Goal: Complete application form: Complete application form

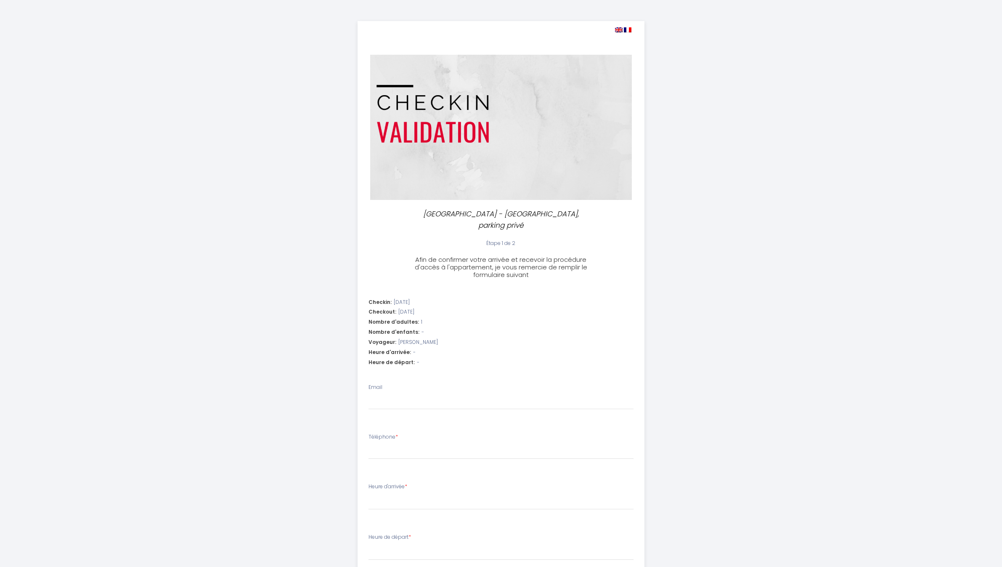
select select
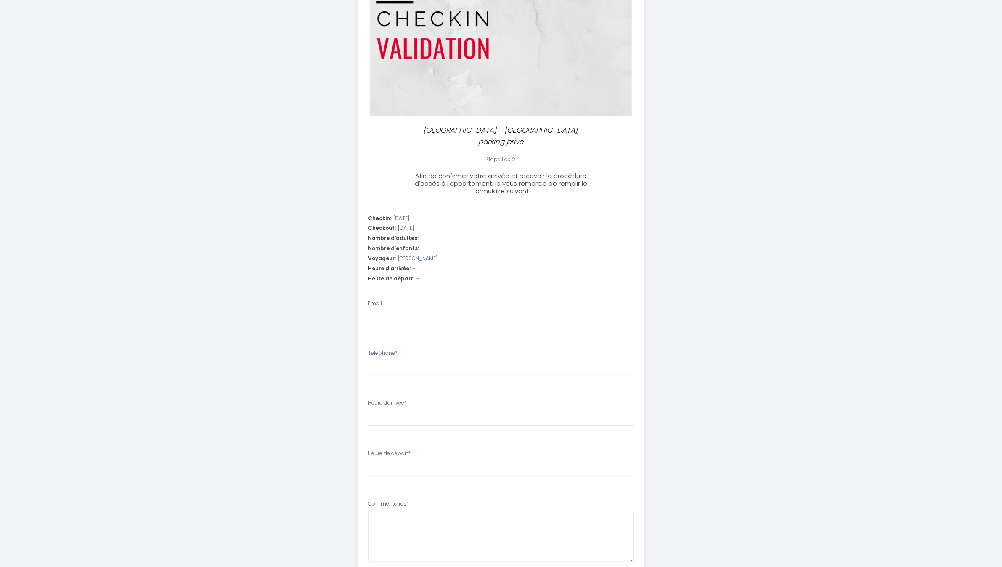
scroll to position [139, 0]
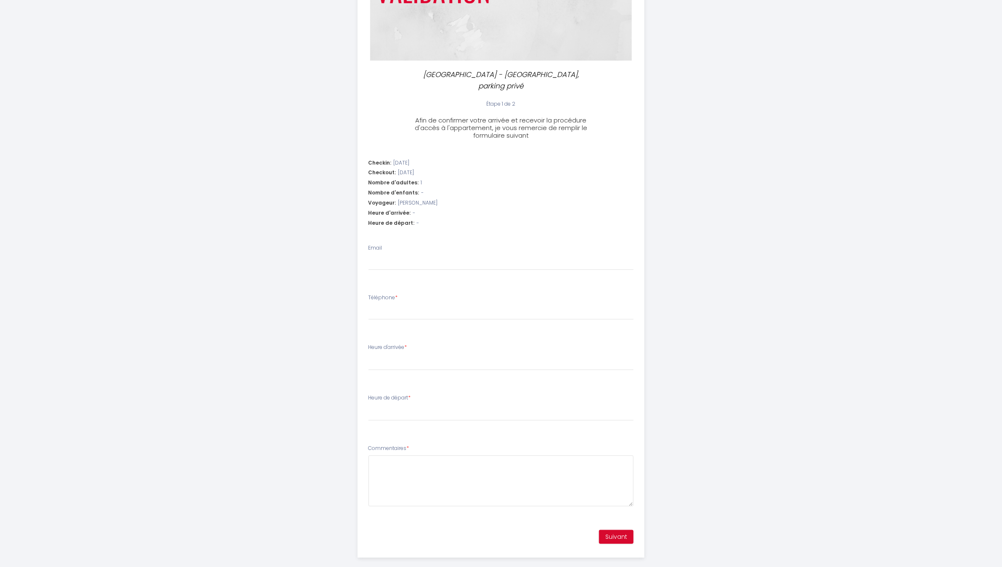
click at [417, 209] on div "Heure d'arrivée: -" at bounding box center [502, 213] width 266 height 8
click at [413, 209] on span "-" at bounding box center [414, 213] width 3 height 8
click at [400, 256] on input "Email" at bounding box center [502, 262] width 266 height 15
type input "[EMAIL_ADDRESS][DOMAIN_NAME]"
select select
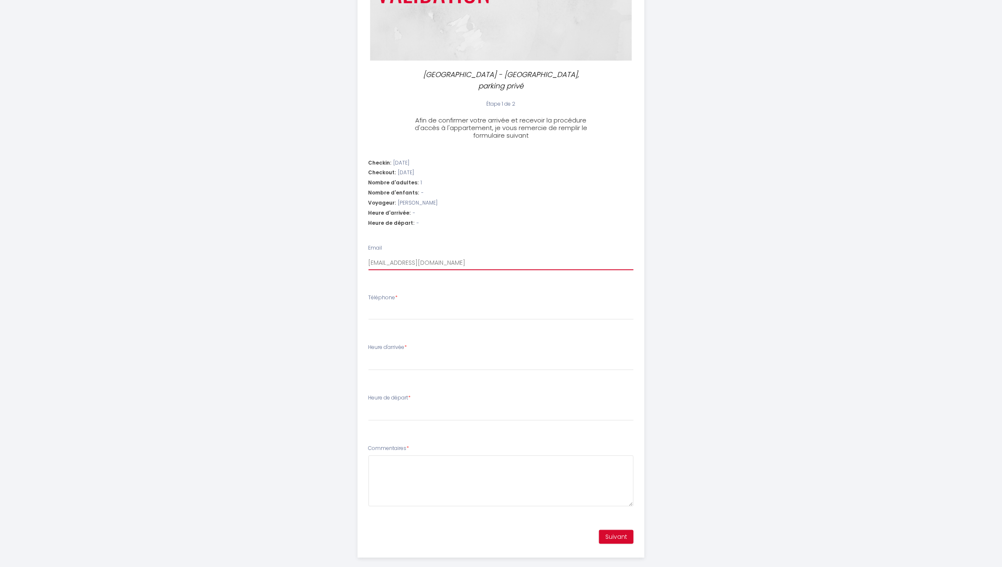
select select
click at [407, 305] on input "Téléphone *" at bounding box center [502, 312] width 266 height 15
type input "0"
select select
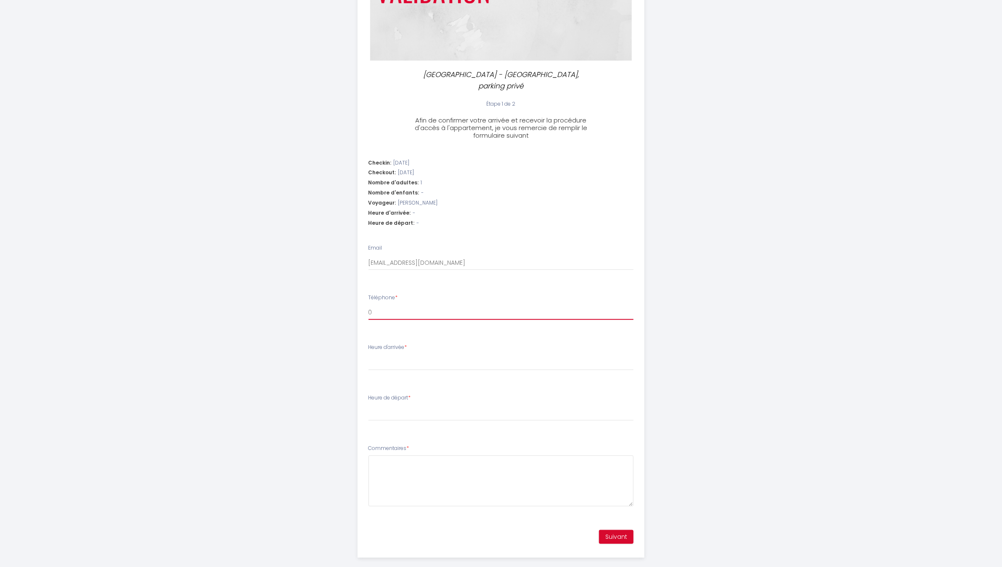
type input "06"
select select
type input "066"
select select
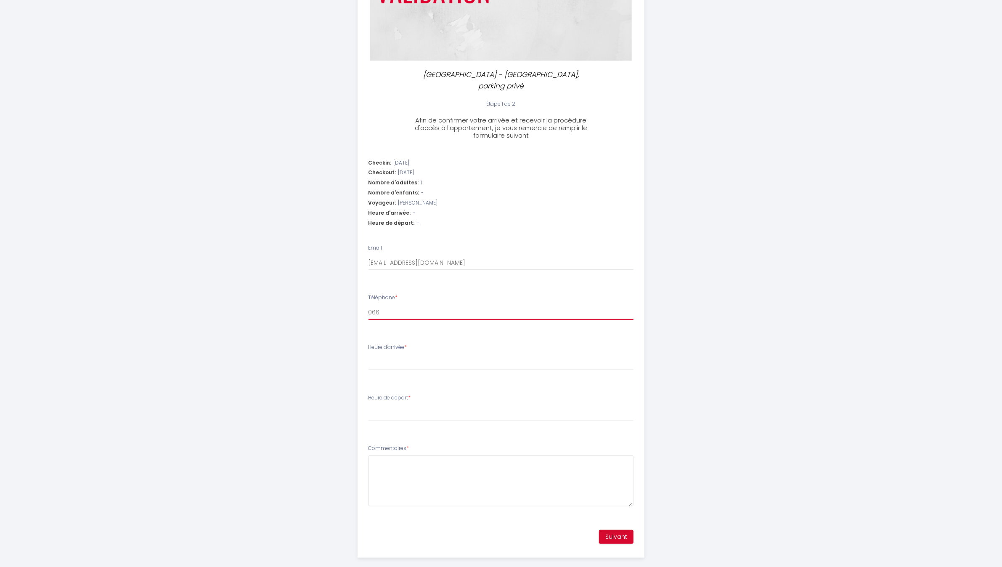
select select
type input "0667"
select select
type input "06676"
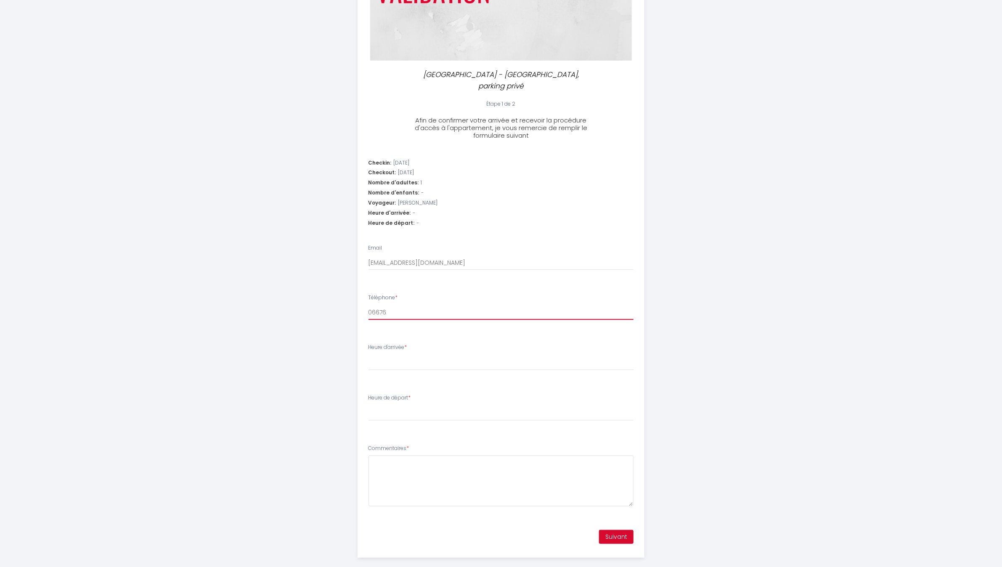
select select
type input "066764"
select select
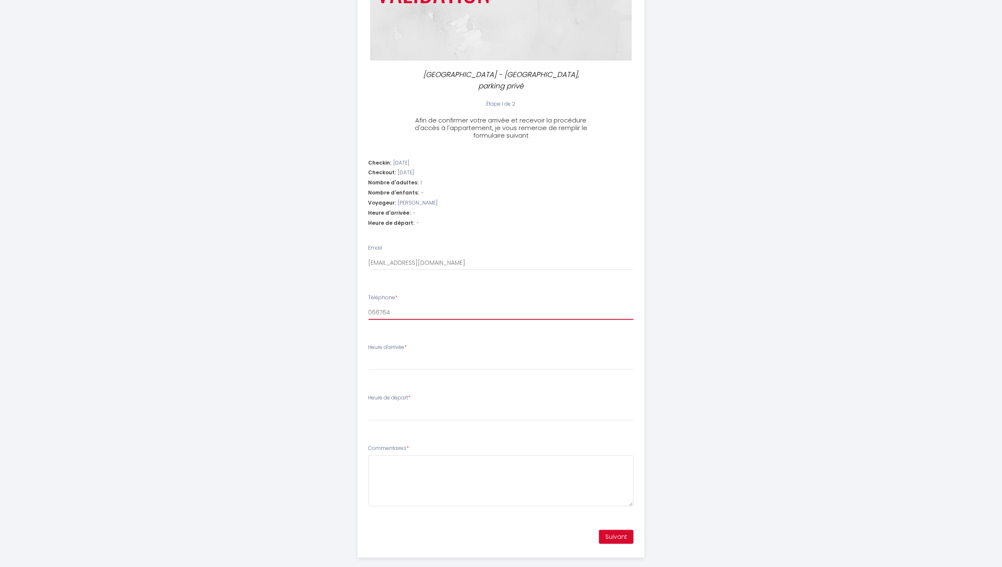
type input "0667640"
select select
type input "06676404"
select select
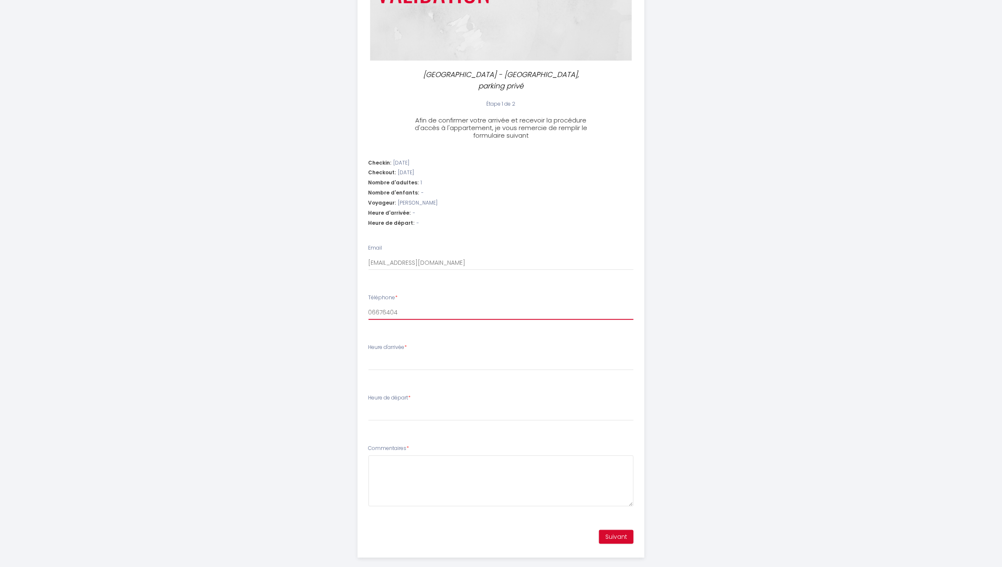
select select
type input "066764043"
select select
type input "0667640439"
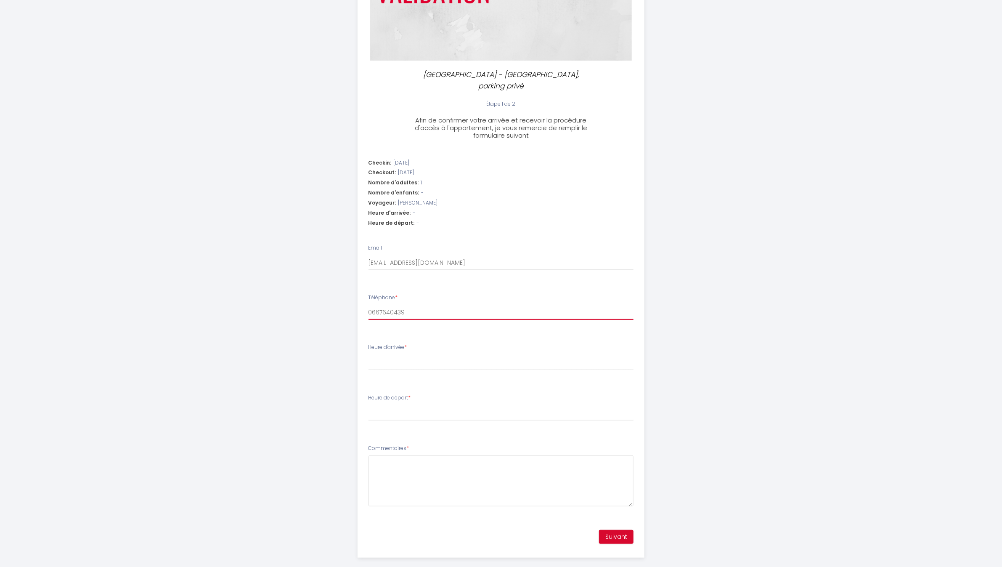
select select
type input "0667640439"
click at [409, 354] on select "16:00 16:30 17:00 17:30 18:00 18:30 19:00 19:30 20:00 20:30 21:00 21:30 22:00 2…" at bounding box center [502, 362] width 266 height 16
select select "16:00"
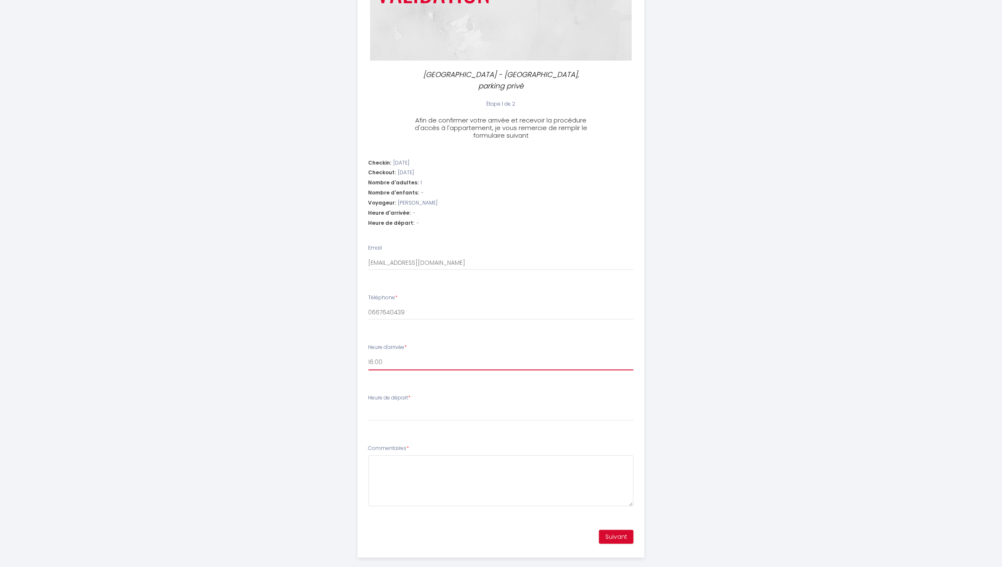
click at [369, 354] on select "16:00 16:30 17:00 17:30 18:00 18:30 19:00 19:30 20:00 20:30 21:00 21:30 22:00 2…" at bounding box center [502, 362] width 266 height 16
click at [407, 405] on select "00:00 00:30 01:00 01:30 02:00 02:30 03:00 03:30 04:00 04:30 05:00 05:30 06:00 0…" at bounding box center [502, 413] width 266 height 16
select select "10:00"
click at [369, 405] on select "00:00 00:30 01:00 01:30 02:00 02:30 03:00 03:30 04:00 04:30 05:00 05:30 06:00 0…" at bounding box center [502, 413] width 266 height 16
click at [415, 455] on textarea "Commentaires *" at bounding box center [502, 480] width 266 height 51
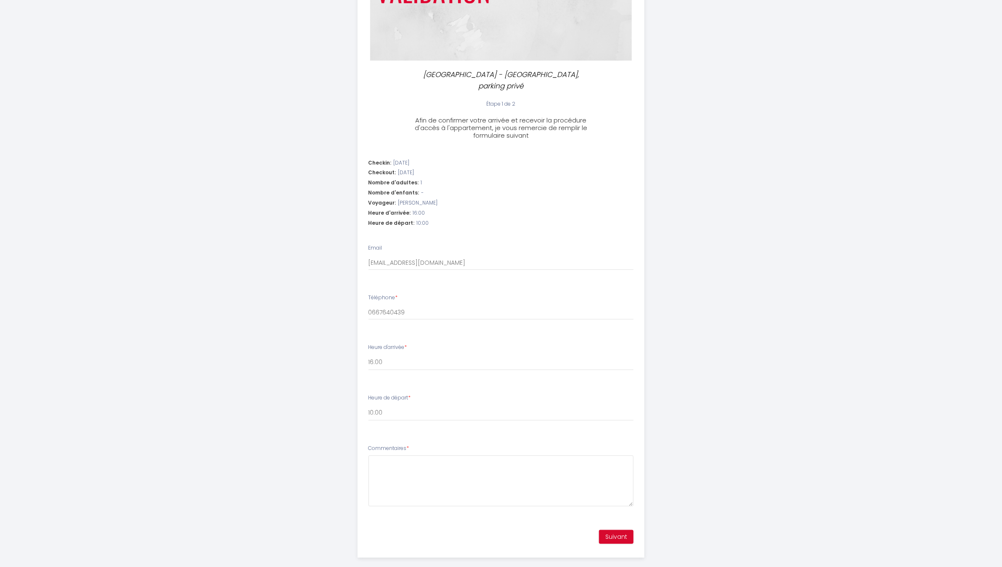
click at [247, 375] on div "Le Coquillage - [GEOGRAPHIC_DATA] centre, parking privé Étape 1 de 2 Afin de co…" at bounding box center [501, 220] width 1002 height 718
click at [625, 530] on button "Suivant" at bounding box center [616, 537] width 35 height 14
click at [439, 463] on textarea "Commentaires *" at bounding box center [502, 480] width 266 height 51
type textarea "&"
drag, startPoint x: 375, startPoint y: 449, endPoint x: 383, endPoint y: 441, distance: 11.6
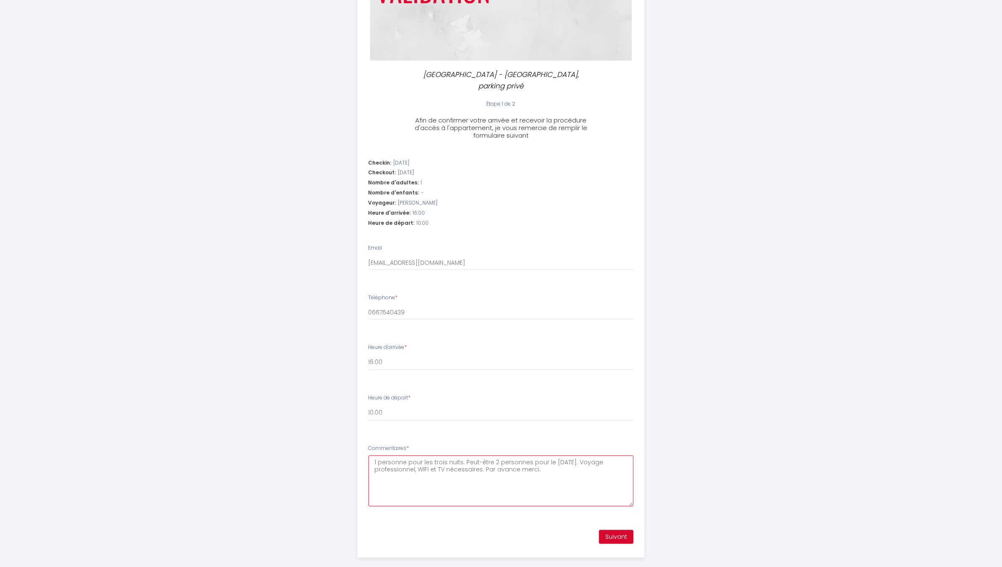
click at [377, 455] on textarea "1 personne pour les trois nuits. Peut-être 2 personnes pour le [DATE]. Voyage p…" at bounding box center [502, 480] width 266 height 51
click at [571, 458] on textarea "Bonjour. 1 personne pour les trois nuits. Peut-être 2 personnes pour le [DATE].…" at bounding box center [502, 480] width 266 height 51
drag, startPoint x: 598, startPoint y: 451, endPoint x: 602, endPoint y: 447, distance: 5.7
click at [598, 455] on textarea "Bonjour. 1 personne pour les trois nuits. Peut-être 2 personnes pour le [DATE].…" at bounding box center [502, 480] width 266 height 51
click at [600, 460] on textarea "Bonjour. 1 personne pour les trois nuits. Peut-être 2 personnes pour le [DATE] …" at bounding box center [502, 480] width 266 height 51
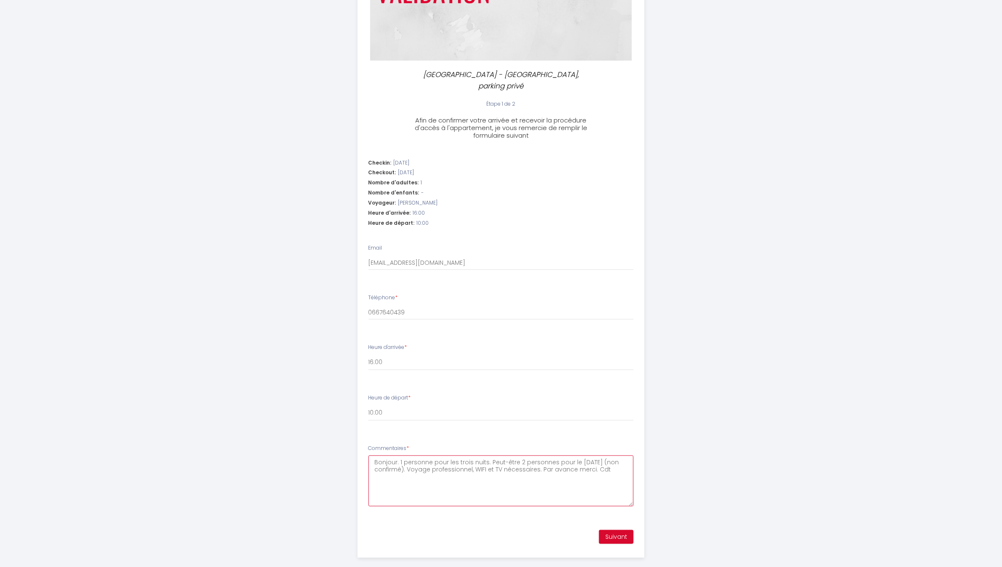
type textarea "Bonjour. 1 personne pour les trois nuits. Peut-être 2 personnes pour le [DATE] …"
click at [624, 530] on button "Suivant" at bounding box center [616, 537] width 35 height 14
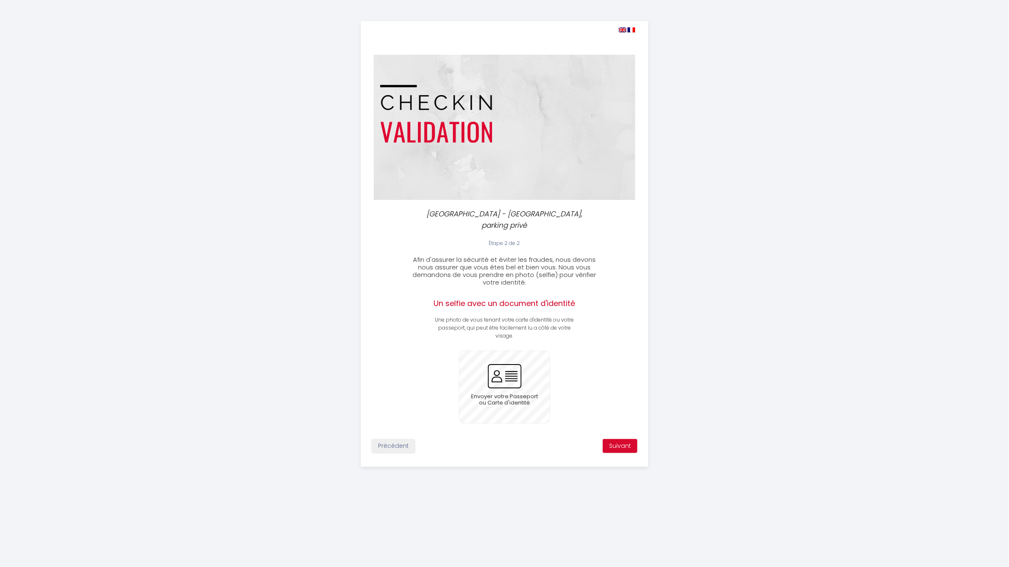
click at [529, 358] on input "file" at bounding box center [504, 387] width 90 height 72
click at [498, 375] on input "file" at bounding box center [504, 387] width 90 height 72
